Goal: Check status: Check status

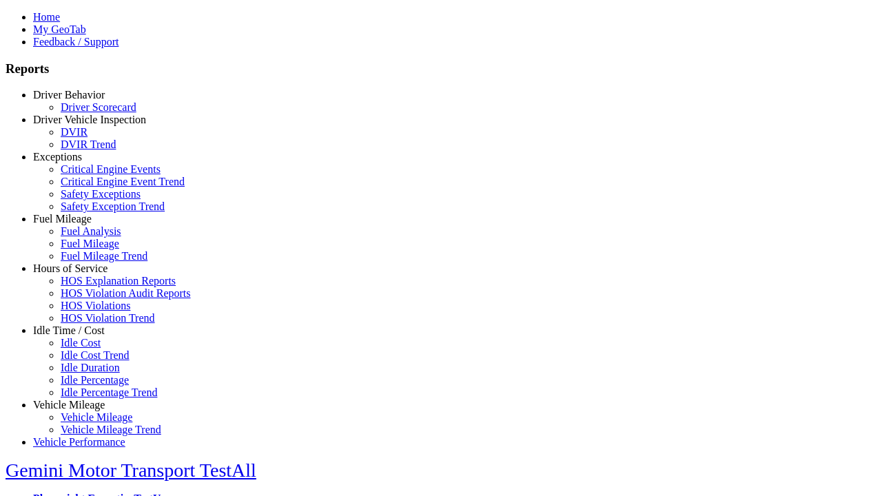
click at [79, 399] on link "Vehicle Mileage" at bounding box center [69, 405] width 72 height 12
click at [90, 424] on link "Vehicle Mileage Trend" at bounding box center [111, 430] width 101 height 12
type input "*********"
